Goal: Task Accomplishment & Management: Use online tool/utility

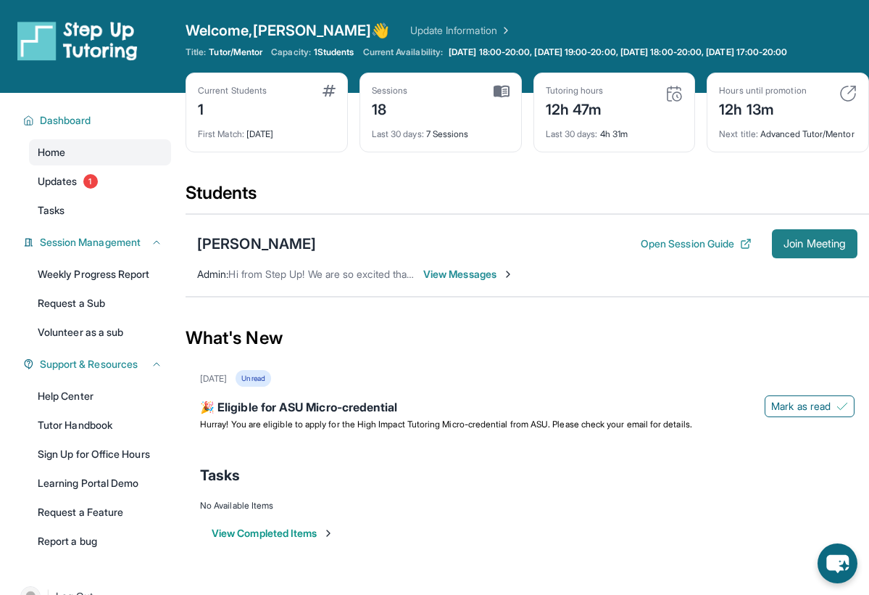
click at [808, 248] on span "Join Meeting" at bounding box center [815, 243] width 62 height 9
